Goal: Task Accomplishment & Management: Complete application form

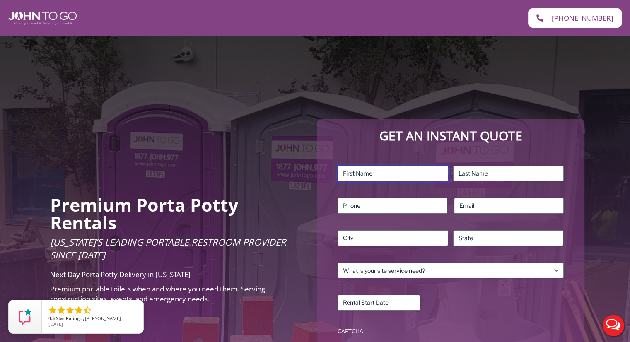
click at [388, 171] on input "First" at bounding box center [393, 174] width 111 height 16
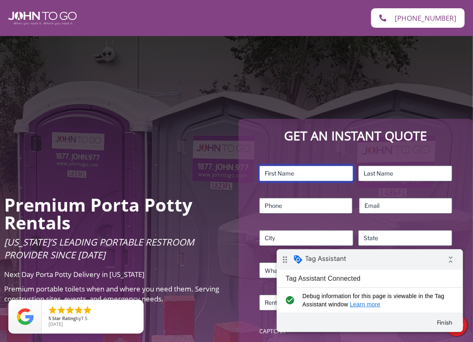
click at [290, 178] on input "First" at bounding box center [306, 174] width 94 height 16
type input "Test"
click at [386, 166] on input "Last" at bounding box center [405, 174] width 94 height 16
type input "Test"
type input "5557509103"
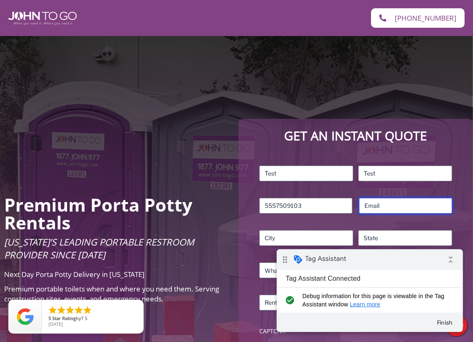
type input "test@aol.com"
type input "Lisle"
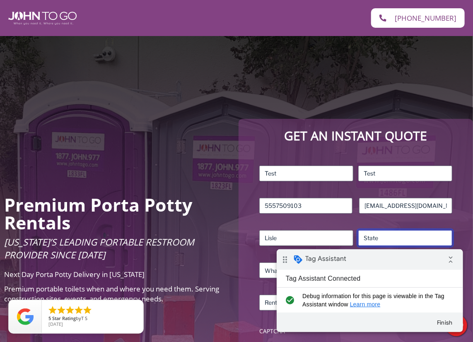
type input "Illinois"
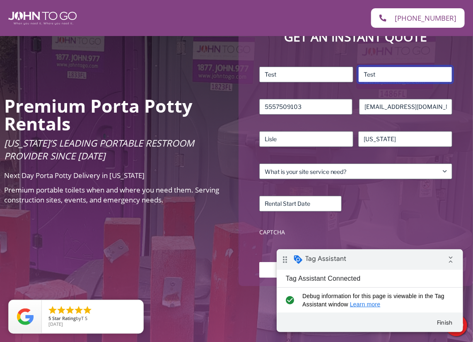
scroll to position [110, 0]
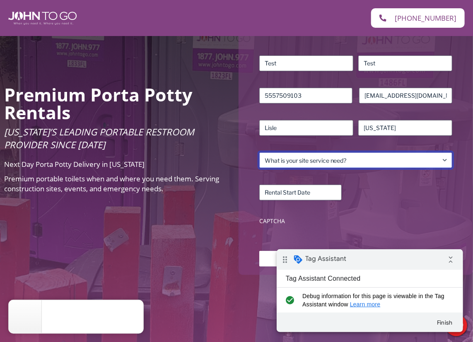
click at [363, 159] on select "What is your site service need? Consumer Construction – Commercial Construction…" at bounding box center [355, 160] width 193 height 16
select select "Consumer"
click at [259, 152] on select "What is your site service need? Consumer Construction – Commercial Construction…" at bounding box center [355, 160] width 193 height 16
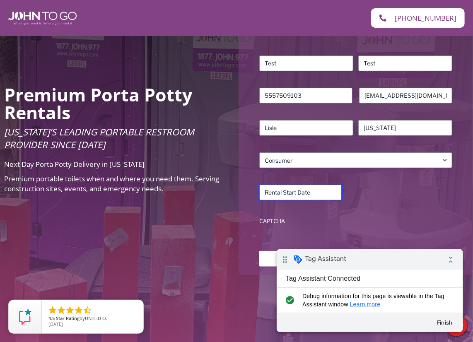
click at [308, 188] on input "Rental Start Date (Required)" at bounding box center [300, 193] width 82 height 16
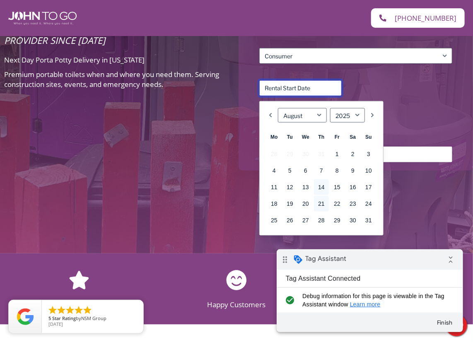
scroll to position [221, 0]
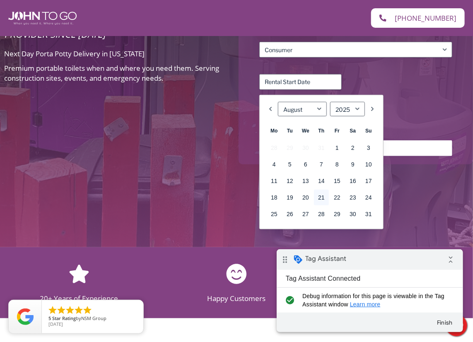
click at [413, 184] on div "Premium Porta Potty Rentals Florida’s Leading Portable Restroom Provider Since …" at bounding box center [236, 31] width 473 height 432
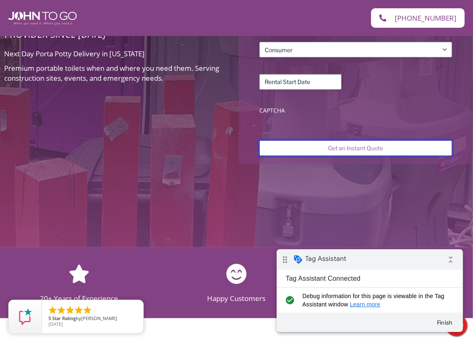
click at [340, 147] on input "Get an Instant Quote" at bounding box center [355, 148] width 193 height 16
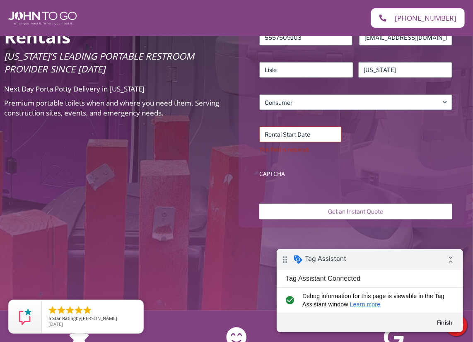
scroll to position [221, 0]
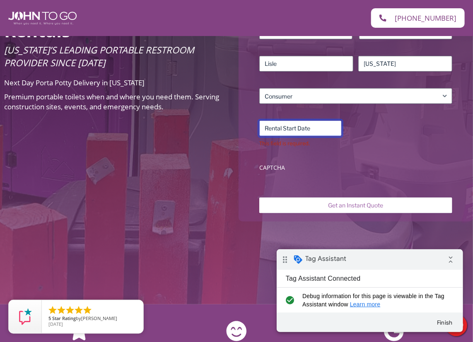
click at [291, 128] on input "Rental Start Date (Required)" at bounding box center [300, 129] width 82 height 16
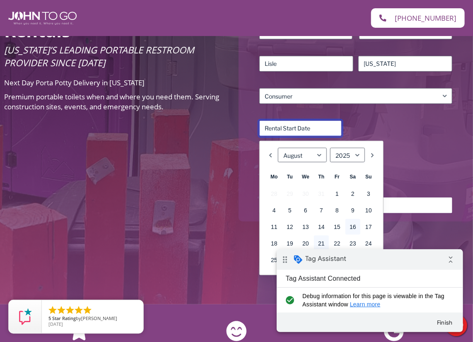
scroll to position [331, 0]
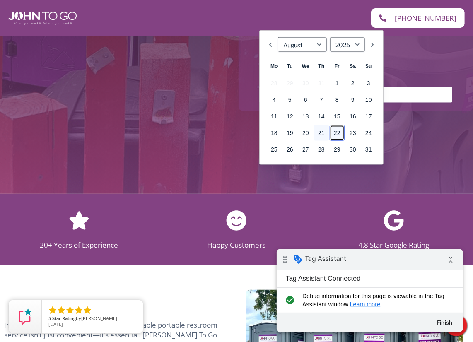
click at [335, 133] on link "22" at bounding box center [337, 133] width 15 height 16
type input "08/22/2025"
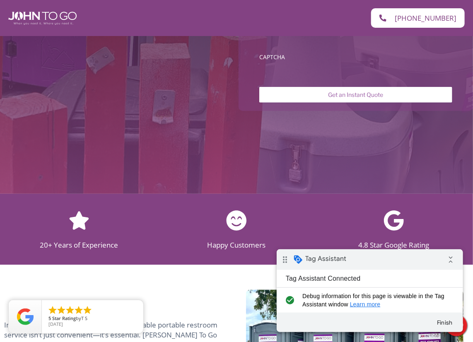
scroll to position [221, 0]
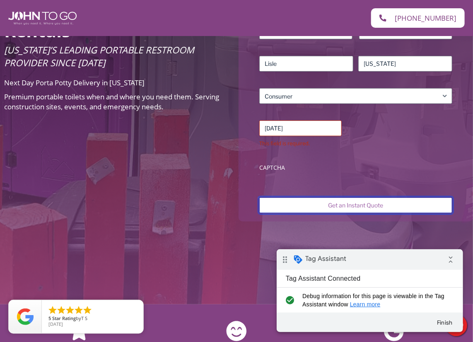
click at [367, 204] on input "Get an Instant Quote" at bounding box center [355, 206] width 193 height 16
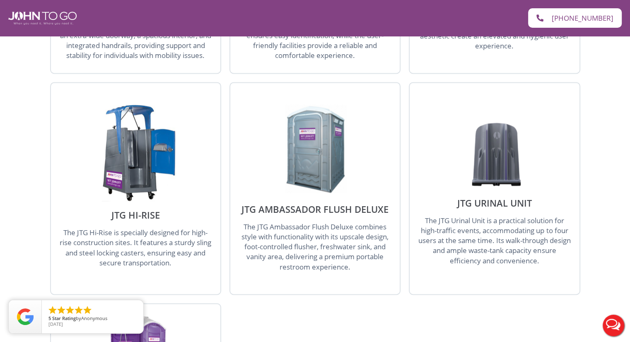
scroll to position [1104, 0]
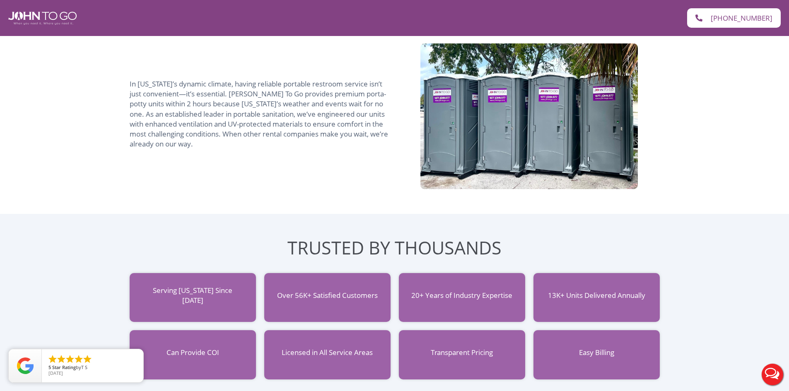
scroll to position [552, 0]
